Goal: Task Accomplishment & Management: Manage account settings

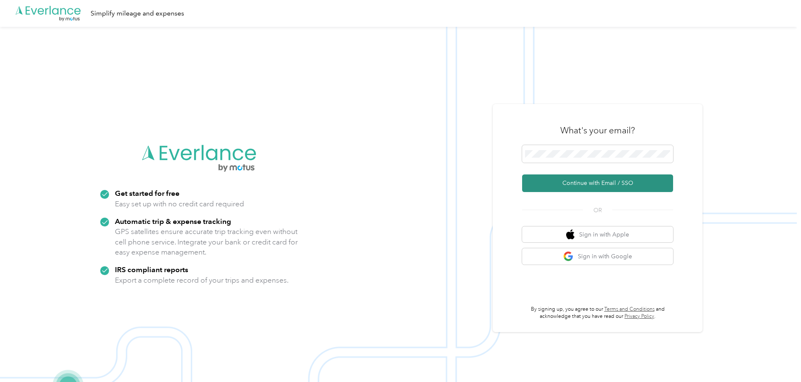
click at [611, 176] on button "Continue with Email / SSO" at bounding box center [597, 183] width 151 height 18
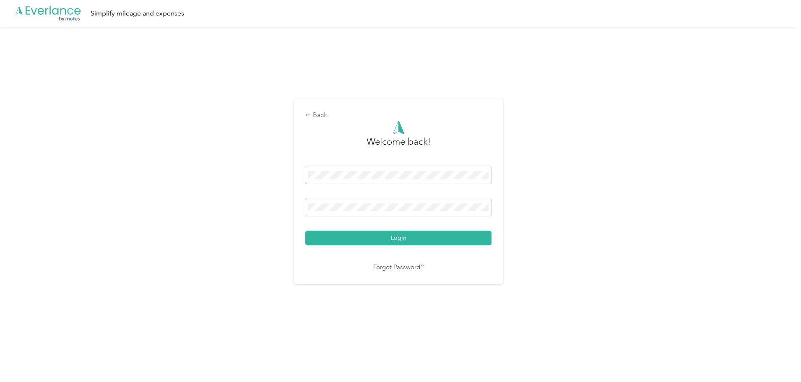
click at [408, 242] on button "Login" at bounding box center [398, 238] width 186 height 15
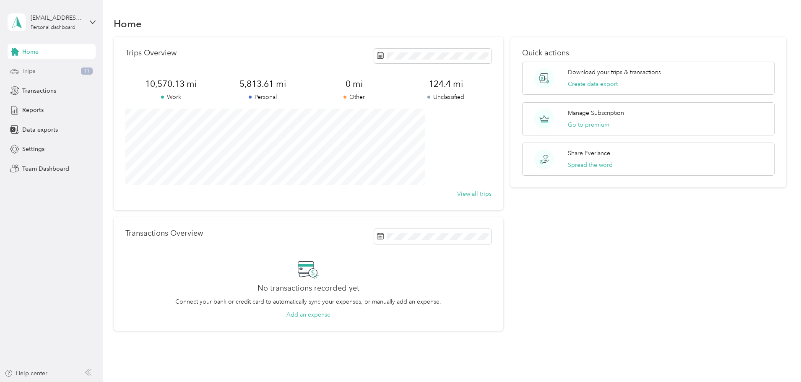
click at [86, 68] on span "11" at bounding box center [87, 72] width 12 height 8
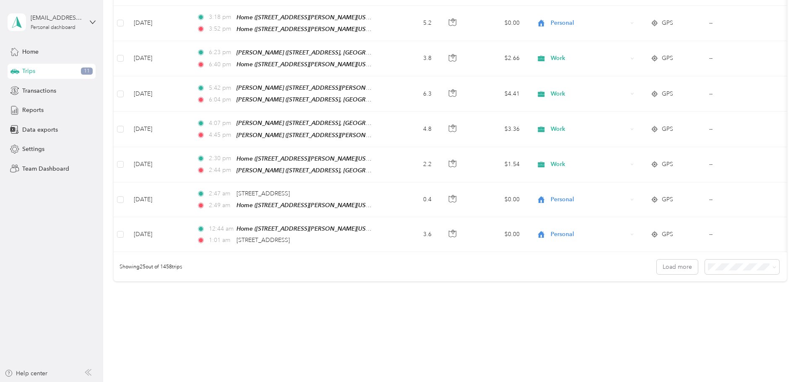
scroll to position [773, 0]
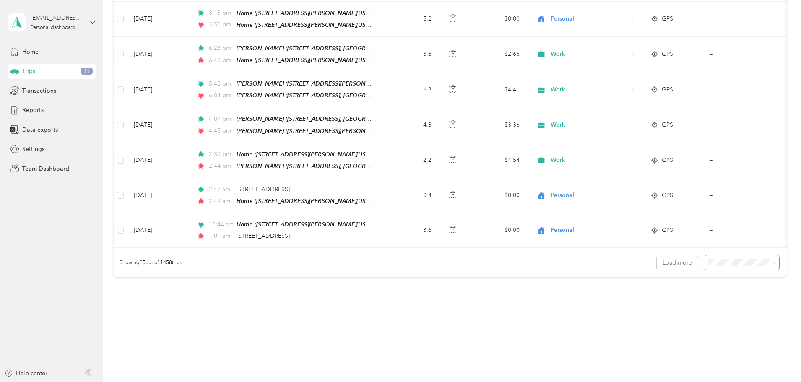
click at [770, 258] on span at bounding box center [773, 262] width 7 height 9
click at [676, 293] on span "100 per load" at bounding box center [670, 296] width 34 height 7
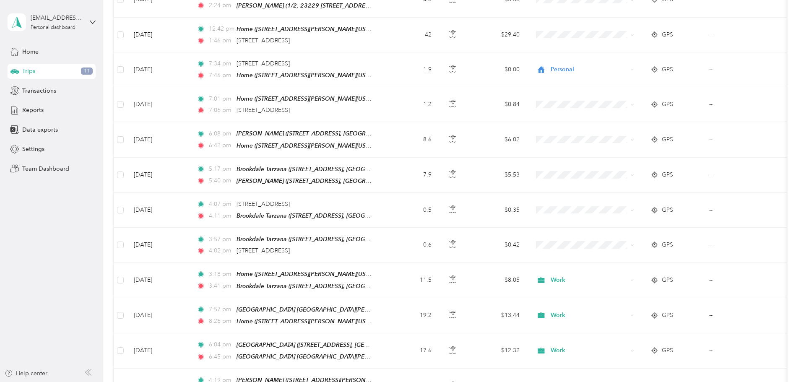
scroll to position [294, 0]
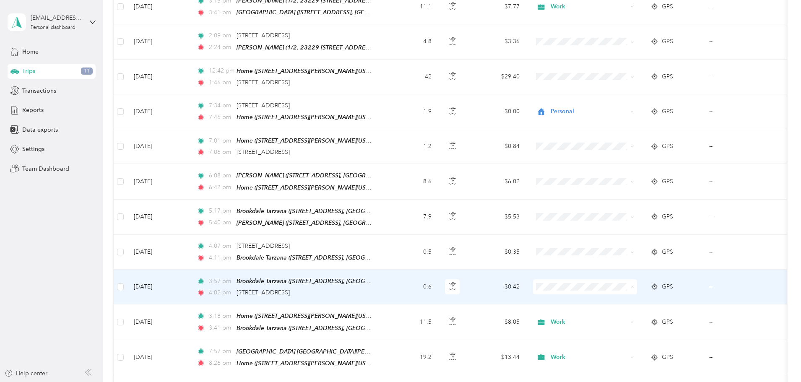
click at [622, 177] on span "Work" at bounding box center [649, 175] width 78 height 9
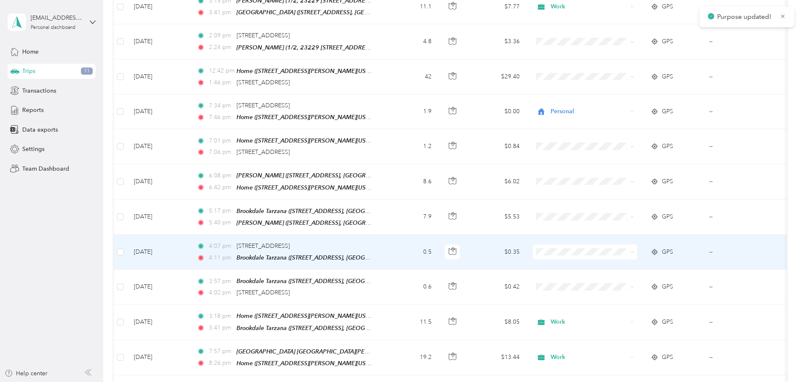
click at [621, 259] on span "Work" at bounding box center [649, 259] width 78 height 9
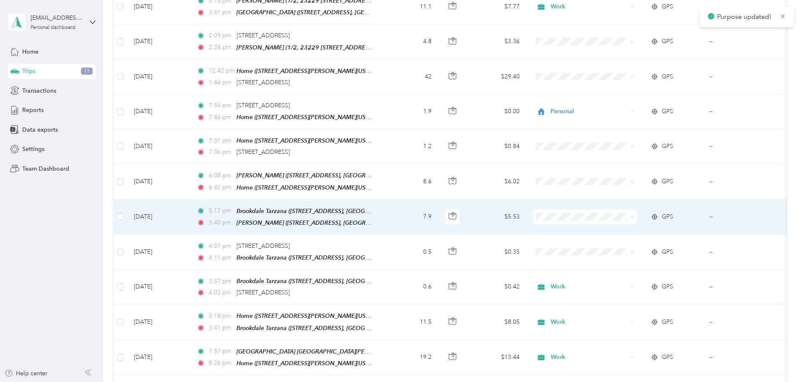
click at [624, 225] on span "Work" at bounding box center [649, 225] width 78 height 9
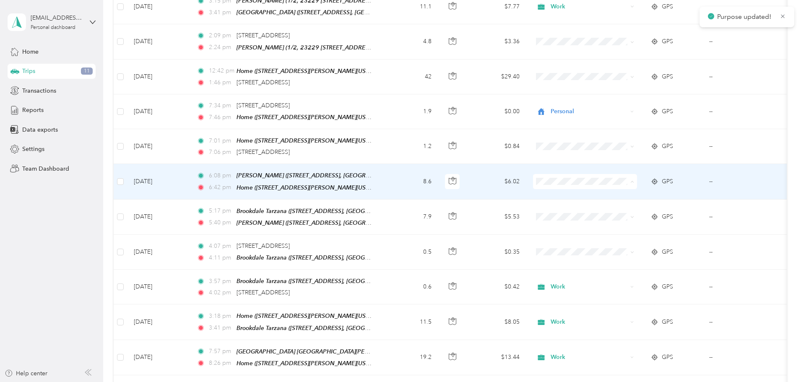
click at [612, 191] on span "Work" at bounding box center [649, 191] width 78 height 9
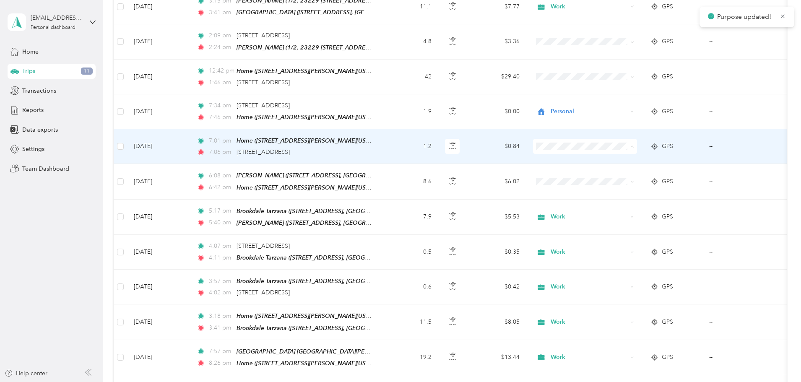
click at [618, 171] on span "Personal" at bounding box center [649, 171] width 78 height 9
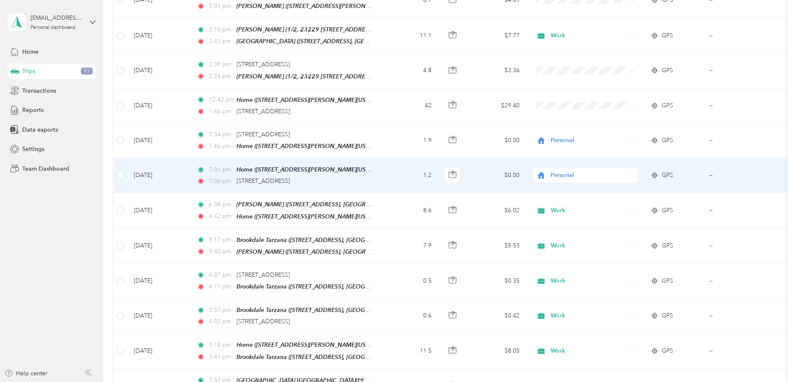
scroll to position [252, 0]
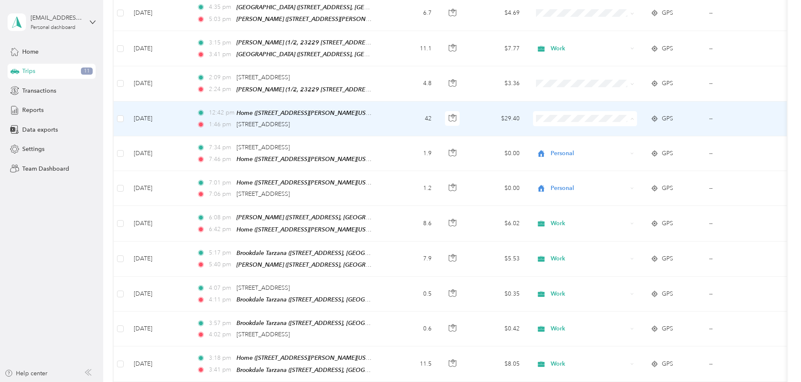
click at [624, 129] on span "Work" at bounding box center [649, 129] width 78 height 9
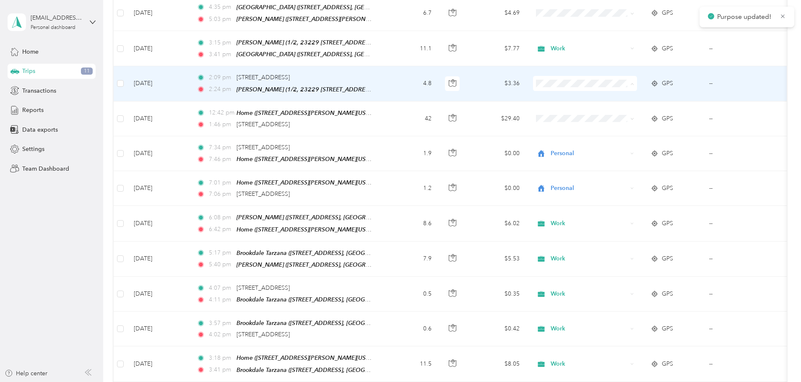
click at [624, 95] on span "Work" at bounding box center [649, 95] width 78 height 9
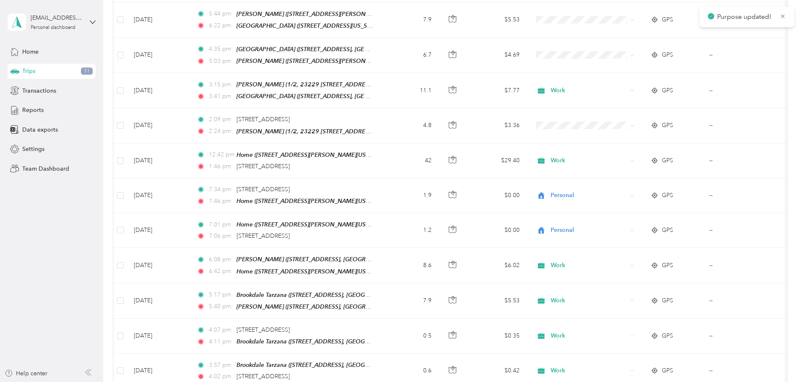
scroll to position [168, 0]
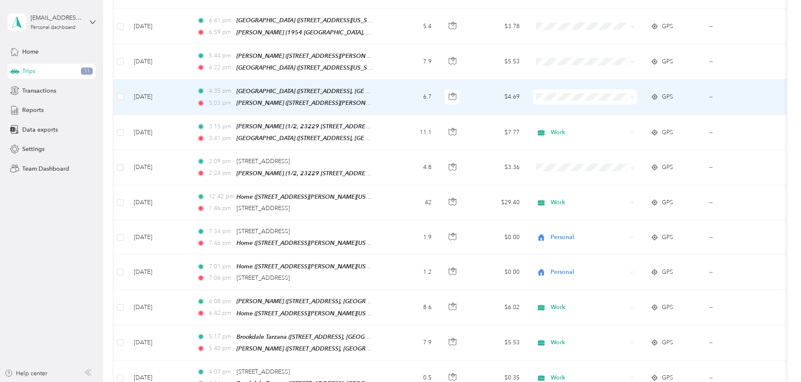
click at [607, 109] on span "Work" at bounding box center [641, 109] width 92 height 9
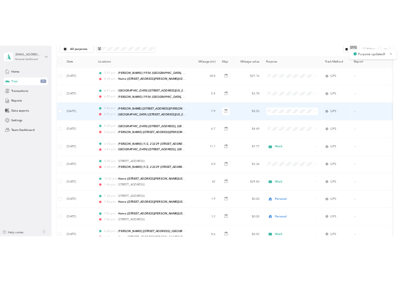
scroll to position [84, 0]
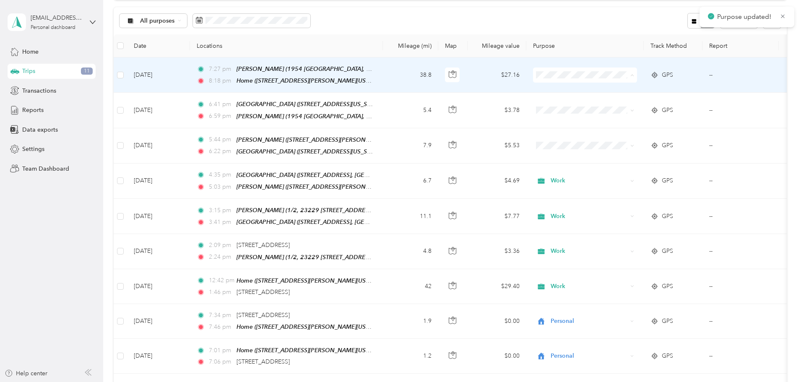
click at [617, 89] on span "Work" at bounding box center [649, 90] width 78 height 9
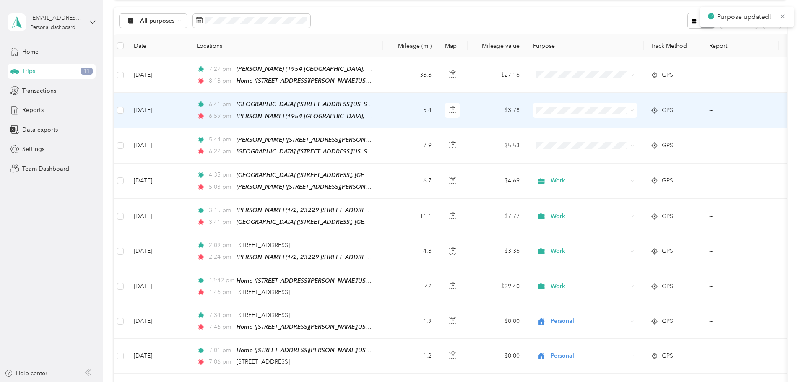
click at [633, 123] on span "Work" at bounding box center [649, 124] width 78 height 9
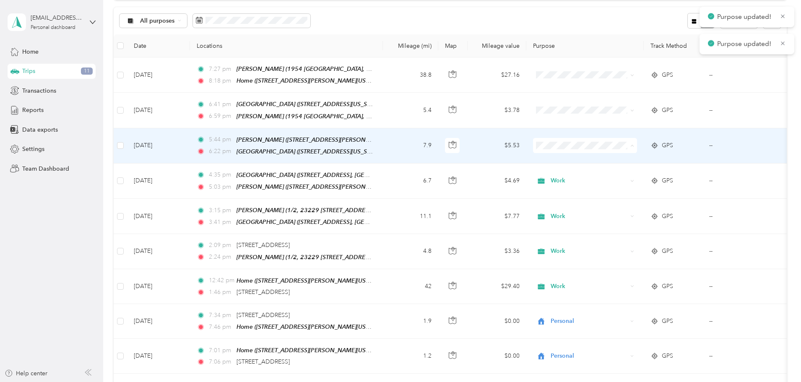
click at [624, 159] on span "Work" at bounding box center [649, 159] width 78 height 9
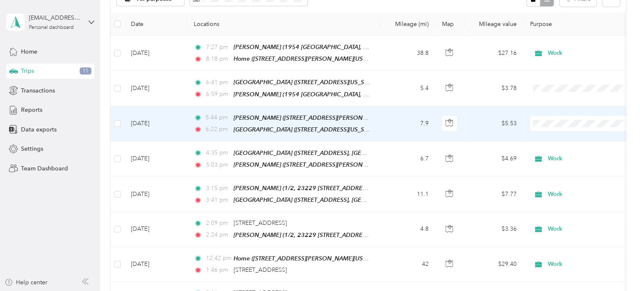
scroll to position [126, 0]
